Goal: Understand process/instructions: Learn how to perform a task or action

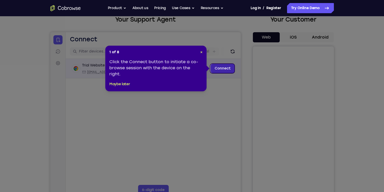
click at [225, 72] on link "Connect" at bounding box center [223, 68] width 24 height 9
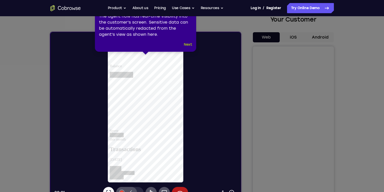
click at [187, 43] on button "Next" at bounding box center [188, 45] width 8 height 6
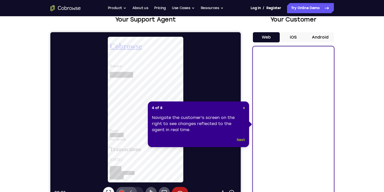
click at [240, 140] on button "Next" at bounding box center [241, 140] width 8 height 6
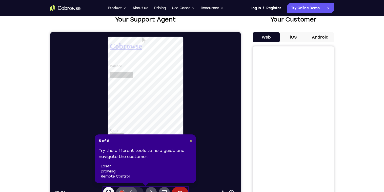
click at [313, 37] on button "Android" at bounding box center [320, 37] width 27 height 10
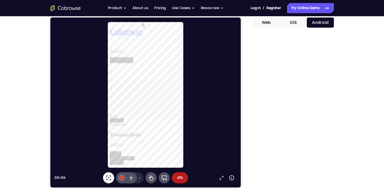
scroll to position [49, 0]
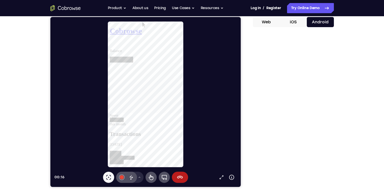
click at [296, 20] on button "iOS" at bounding box center [293, 22] width 27 height 10
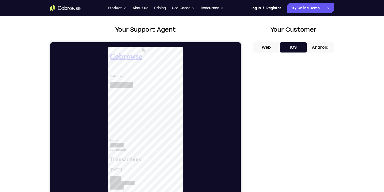
scroll to position [0, 0]
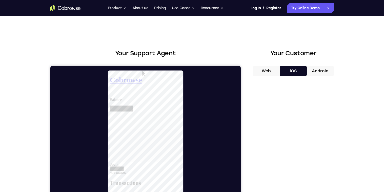
click at [314, 72] on button "Android" at bounding box center [320, 71] width 27 height 10
click at [299, 67] on button "iOS" at bounding box center [293, 71] width 27 height 10
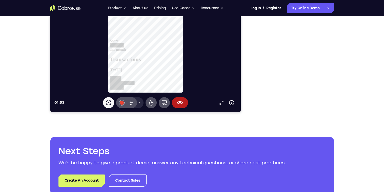
scroll to position [123, 0]
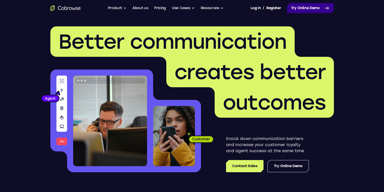
click at [291, 6] on link "Try Online Demo" at bounding box center [310, 8] width 47 height 10
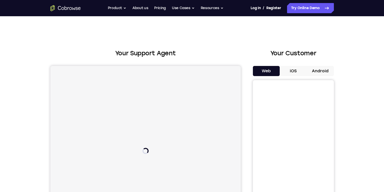
click at [296, 68] on button "iOS" at bounding box center [293, 71] width 27 height 10
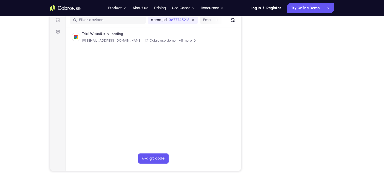
scroll to position [63, 0]
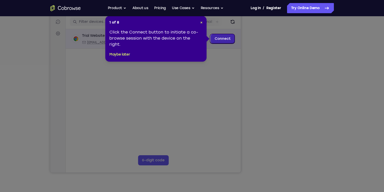
click at [218, 38] on link "Connect" at bounding box center [223, 38] width 24 height 9
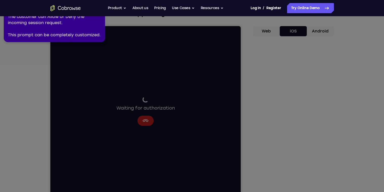
scroll to position [41, 0]
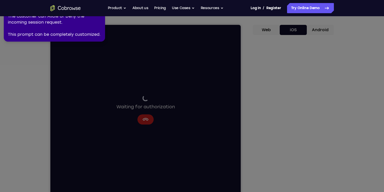
click at [215, 126] on icon at bounding box center [191, 95] width 386 height 194
click at [312, 110] on icon at bounding box center [191, 95] width 386 height 194
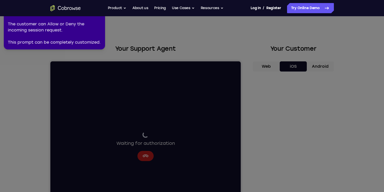
scroll to position [0, 0]
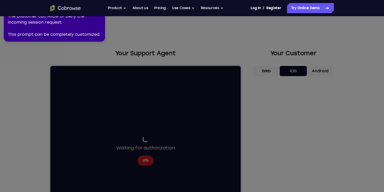
click at [269, 72] on icon at bounding box center [191, 95] width 386 height 194
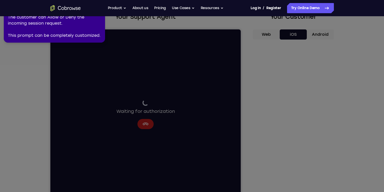
scroll to position [38, 0]
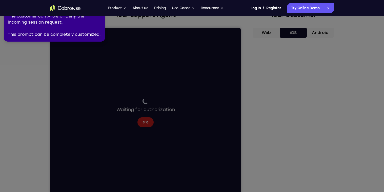
click at [154, 124] on icon at bounding box center [191, 95] width 386 height 194
click at [280, 177] on icon at bounding box center [191, 95] width 386 height 194
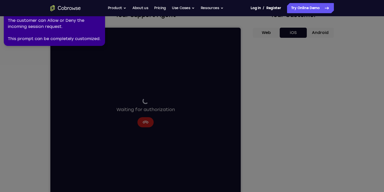
scroll to position [45, 0]
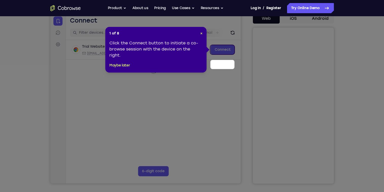
scroll to position [36, 0]
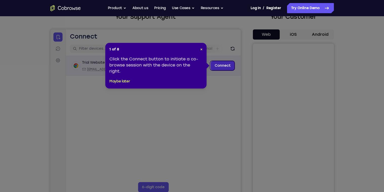
click at [216, 64] on link "Connect" at bounding box center [223, 65] width 24 height 9
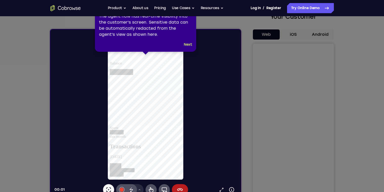
scroll to position [0, 0]
click at [186, 45] on button "Next" at bounding box center [188, 45] width 8 height 6
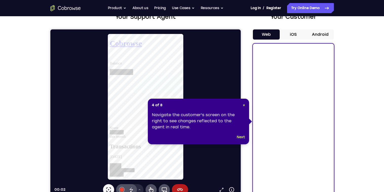
click at [240, 140] on div "4 of 8 × Navigate the customer's screen on the right to see changes reflected t…" at bounding box center [198, 122] width 101 height 46
click at [240, 139] on button "Next" at bounding box center [241, 137] width 8 height 6
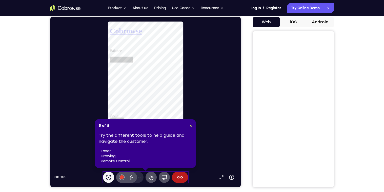
scroll to position [61, 0]
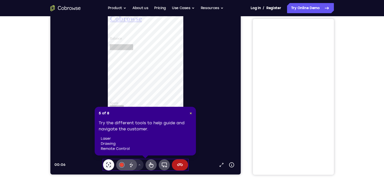
click at [188, 113] on header "5 of 8 ×" at bounding box center [145, 113] width 93 height 5
click at [192, 114] on span "×" at bounding box center [191, 113] width 2 height 4
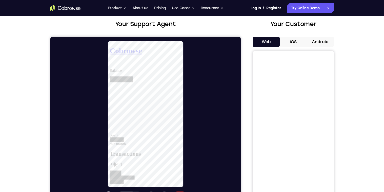
scroll to position [28, 0]
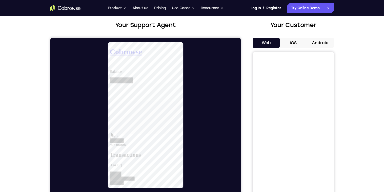
drag, startPoint x: 203, startPoint y: 143, endPoint x: 209, endPoint y: 149, distance: 8.1
click at [209, 149] on div at bounding box center [147, 115] width 186 height 146
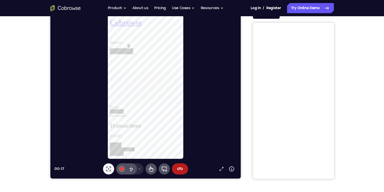
scroll to position [19, 0]
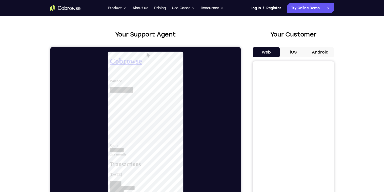
click at [295, 54] on button "iOS" at bounding box center [293, 52] width 27 height 10
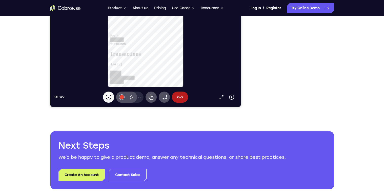
scroll to position [129, 0]
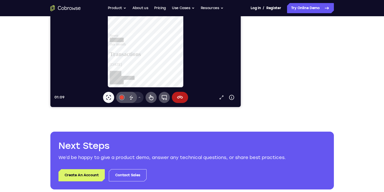
click at [333, 88] on div at bounding box center [293, 29] width 81 height 156
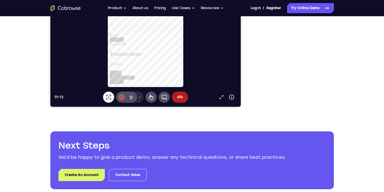
click at [332, 110] on div "Your Support Agent Your Customer Web iOS Android Next Steps We’d be happy to gi…" at bounding box center [192, 54] width 324 height 334
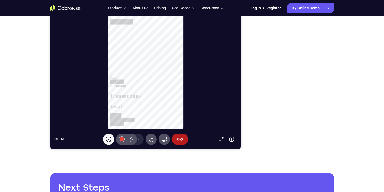
scroll to position [74, 0]
